Goal: Information Seeking & Learning: Learn about a topic

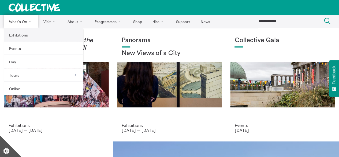
click at [14, 36] on link "Exhibitions" at bounding box center [43, 34] width 79 height 13
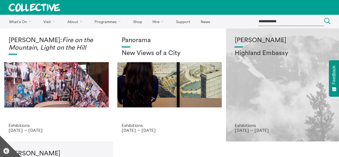
click at [284, 59] on div "Shen Xin Highland Embassy" at bounding box center [282, 80] width 96 height 86
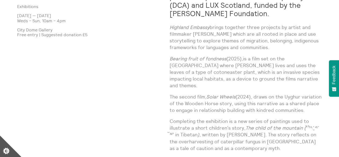
scroll to position [281, 0]
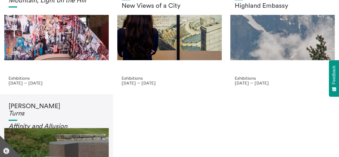
scroll to position [43, 0]
